Goal: Task Accomplishment & Management: Manage account settings

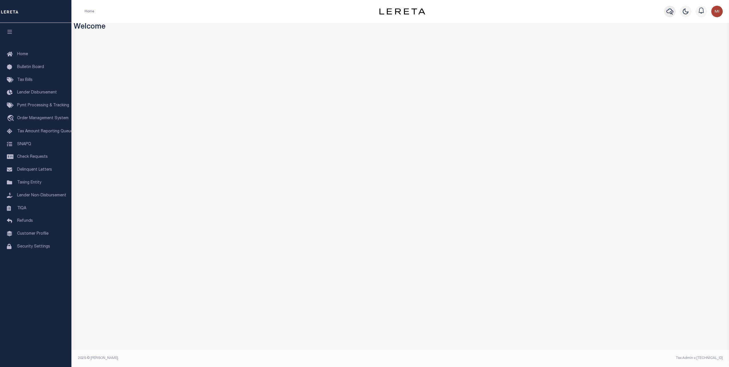
click at [669, 11] on icon "button" at bounding box center [670, 11] width 7 height 7
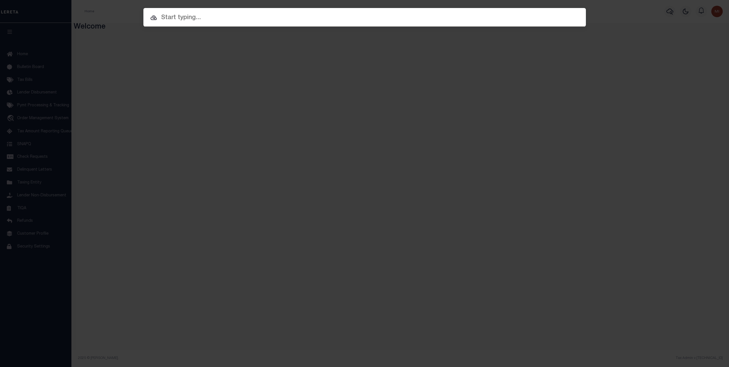
click at [215, 19] on input "text" at bounding box center [364, 18] width 443 height 10
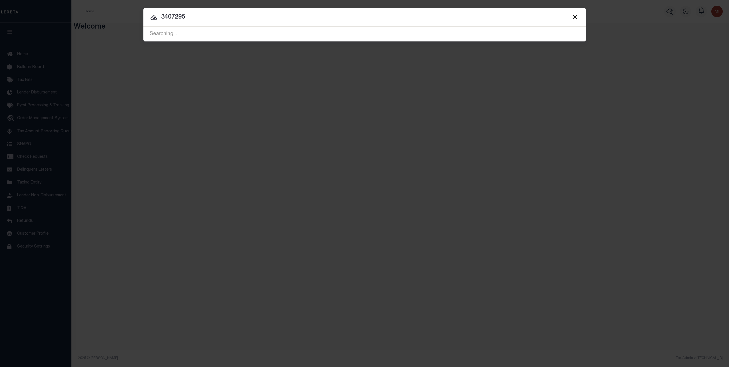
type input "3407295"
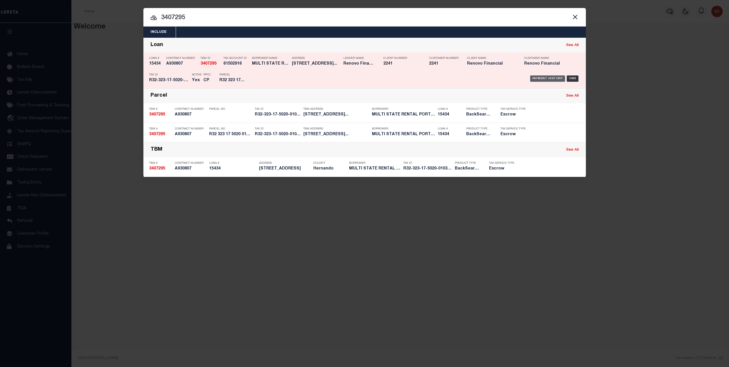
click at [547, 78] on div "Payment History" at bounding box center [548, 78] width 35 height 6
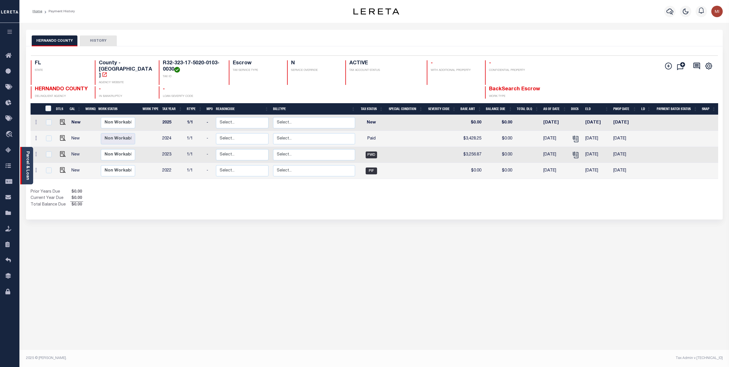
click at [28, 167] on link "Parcel & Loan" at bounding box center [27, 165] width 4 height 29
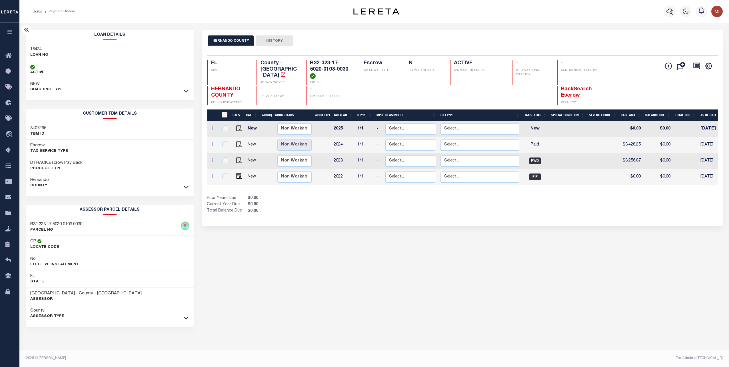
click at [39, 127] on h3 "3407295" at bounding box center [38, 128] width 16 height 6
copy h3 "3407295"
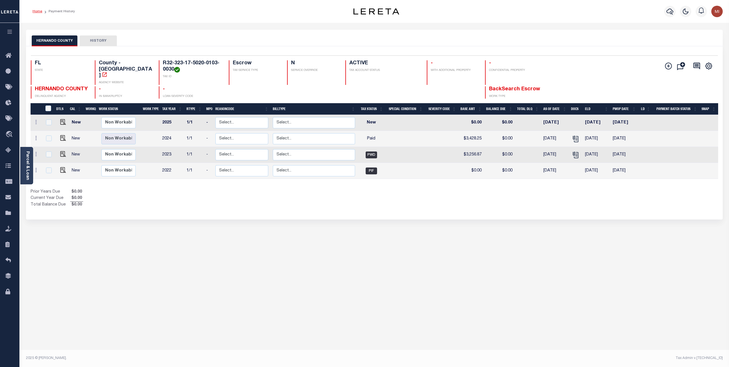
click at [37, 11] on link "Home" at bounding box center [38, 11] width 10 height 3
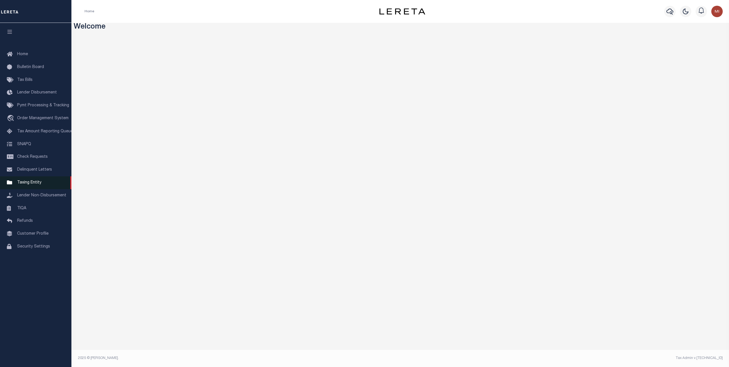
click at [29, 185] on span "Taxing Entity" at bounding box center [29, 183] width 24 height 4
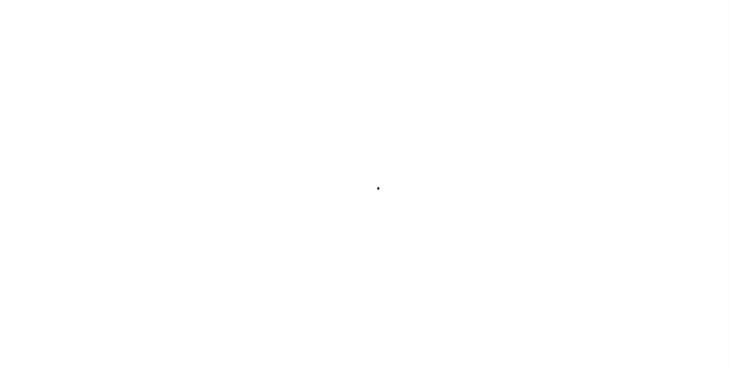
select select
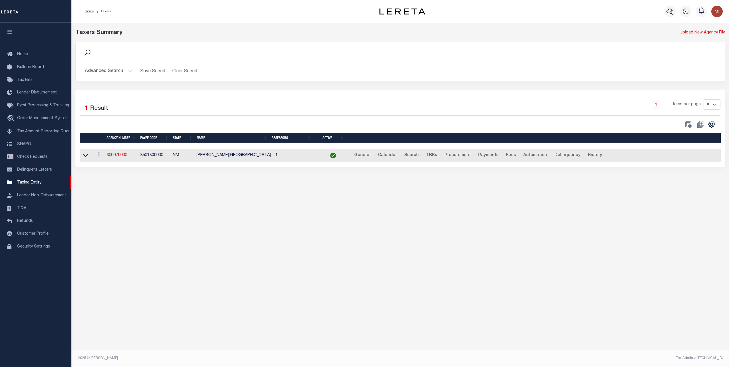
click at [116, 70] on button "Advanced Search" at bounding box center [108, 71] width 47 height 11
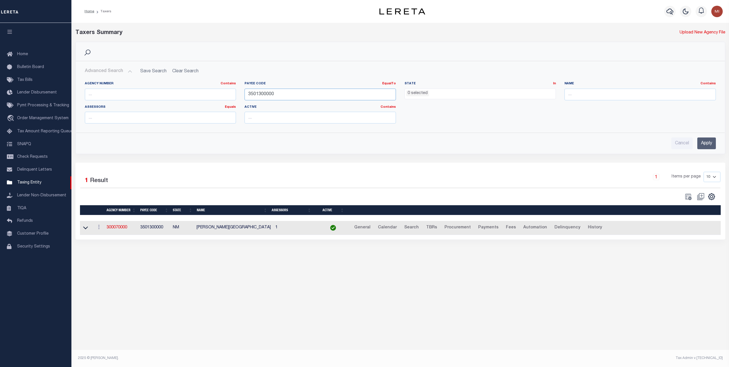
drag, startPoint x: 302, startPoint y: 96, endPoint x: 181, endPoint y: 97, distance: 120.6
click at [181, 97] on div "Agency Number Contains Contains Is Payee Code EqualTo Equals Is Not Equal To Is…" at bounding box center [401, 104] width 640 height 47
paste input "1205"
type input "1205300000"
click at [705, 141] on input "Apply" at bounding box center [707, 143] width 19 height 12
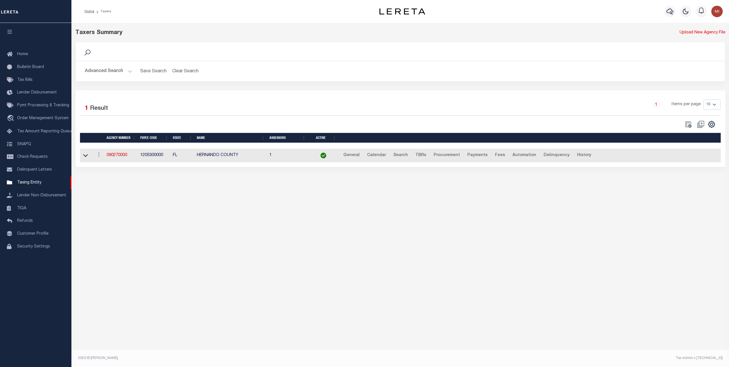
click at [111, 153] on td "090270000" at bounding box center [121, 156] width 34 height 14
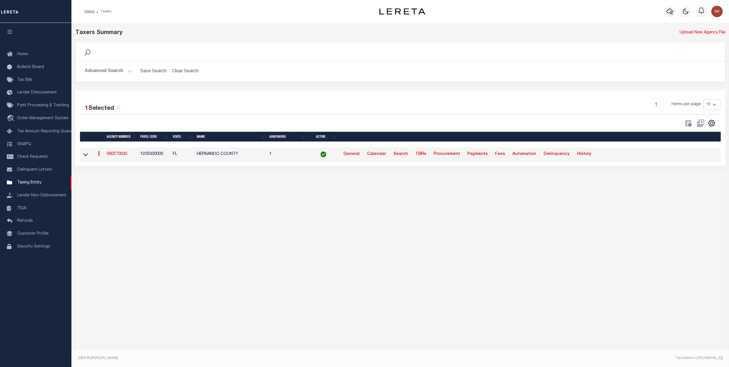
drag, startPoint x: 113, startPoint y: 154, endPoint x: 134, endPoint y: 178, distance: 31.6
click at [113, 154] on link "090270000" at bounding box center [117, 154] width 21 height 4
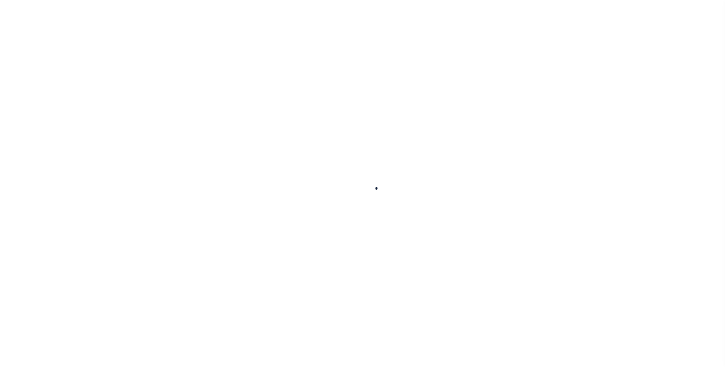
select select
checkbox input "false"
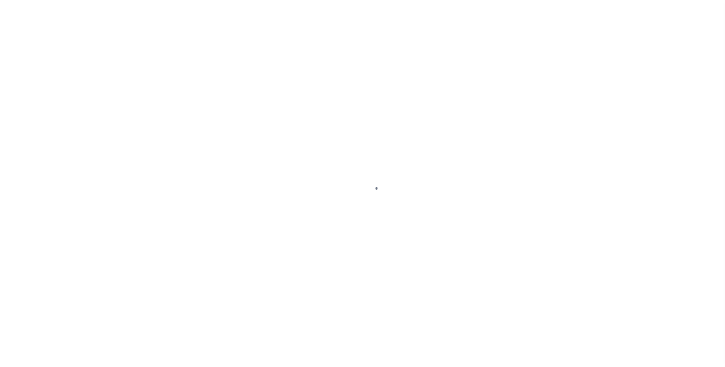
checkbox input "false"
type input "1205300000"
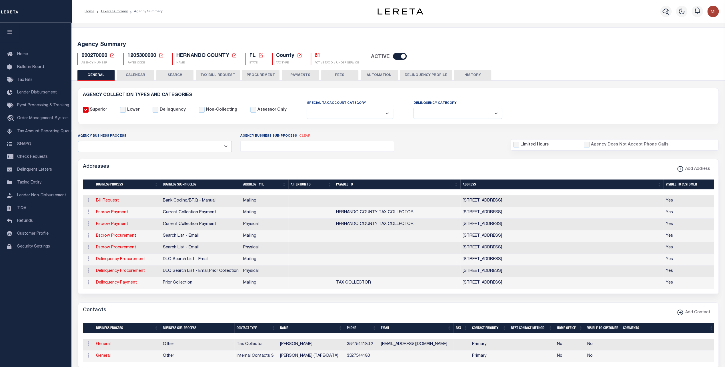
click at [141, 77] on button "CALENDAR" at bounding box center [135, 75] width 37 height 11
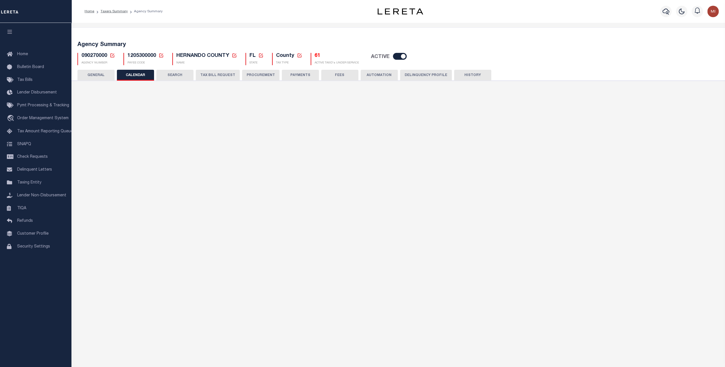
checkbox input "false"
type input "1"
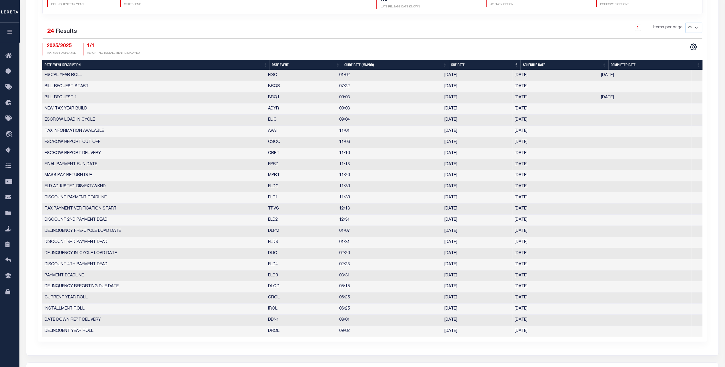
scroll to position [200, 0]
